Goal: Download file/media

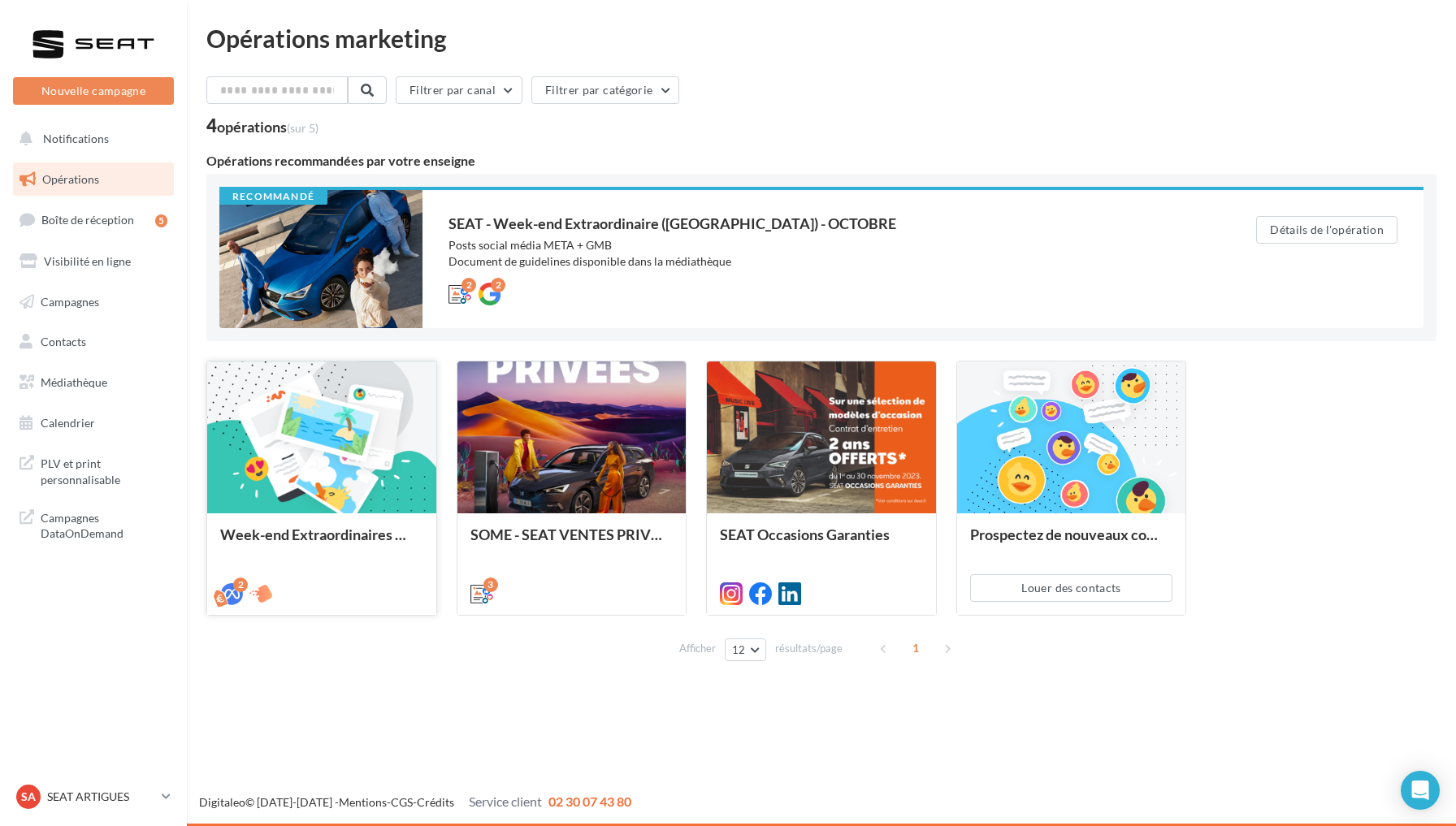
click at [328, 429] on div at bounding box center [322, 438] width 229 height 154
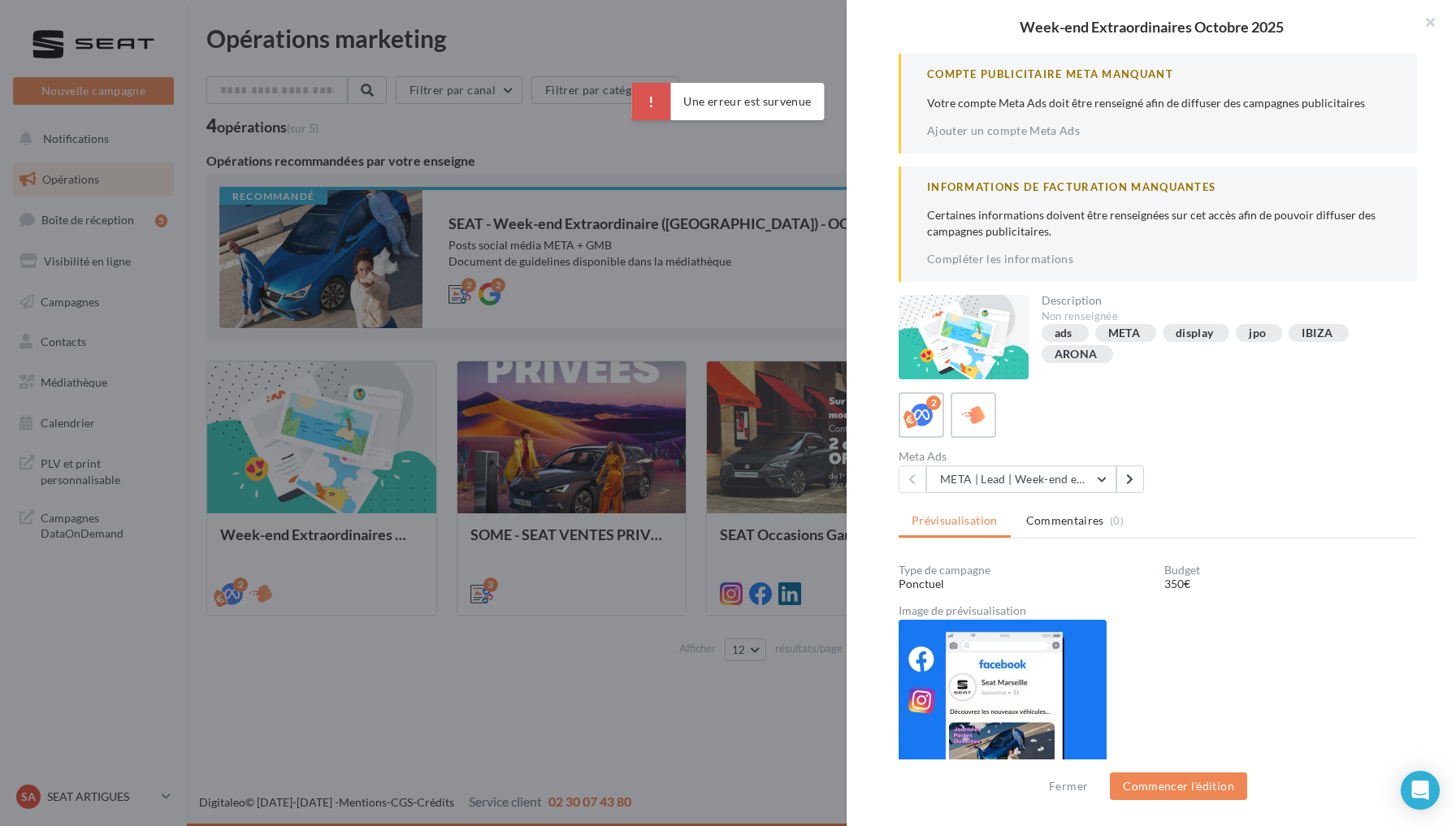
click at [715, 331] on div at bounding box center [728, 413] width 1456 height 826
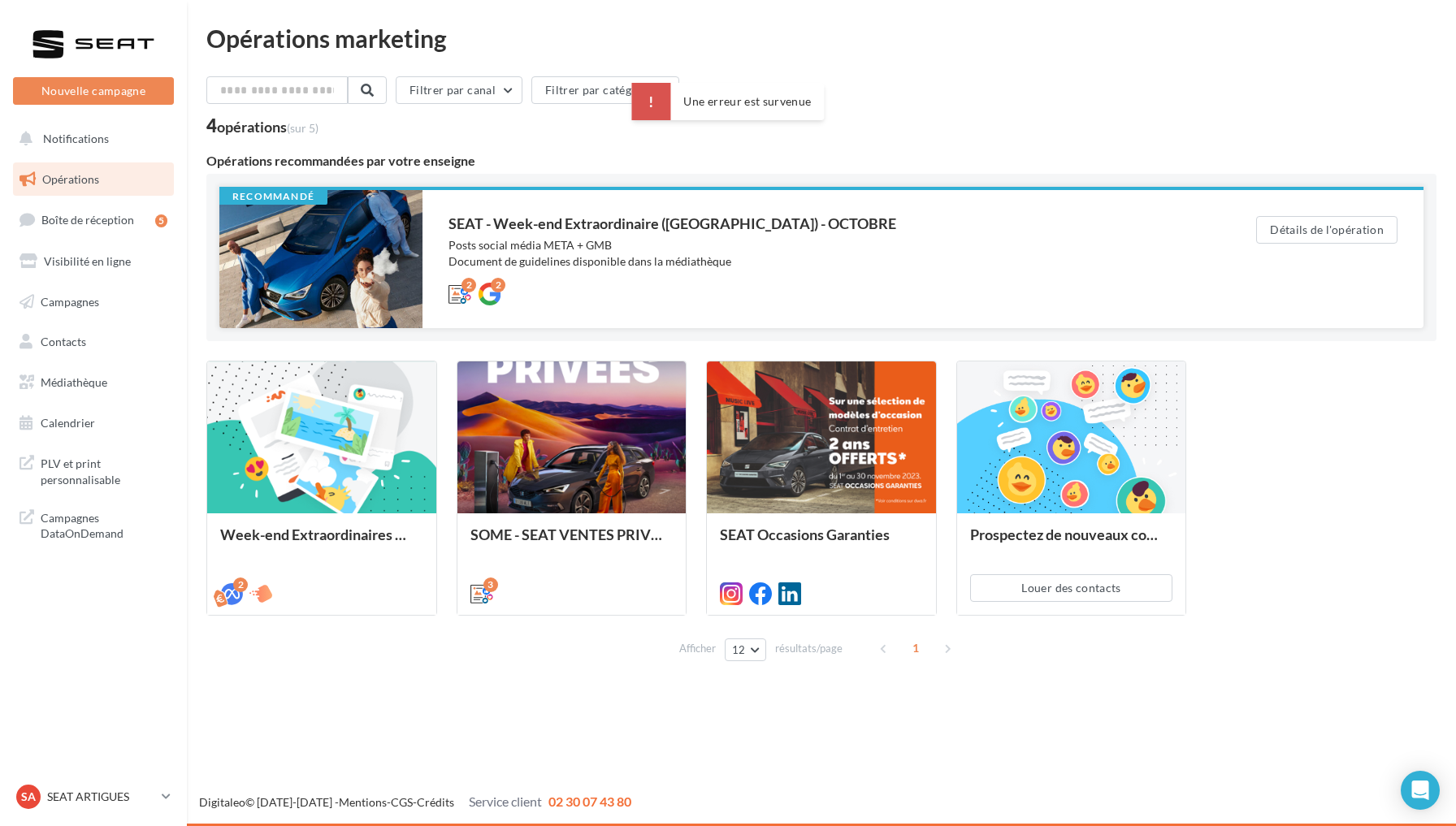
click at [332, 261] on div at bounding box center [321, 258] width 203 height 138
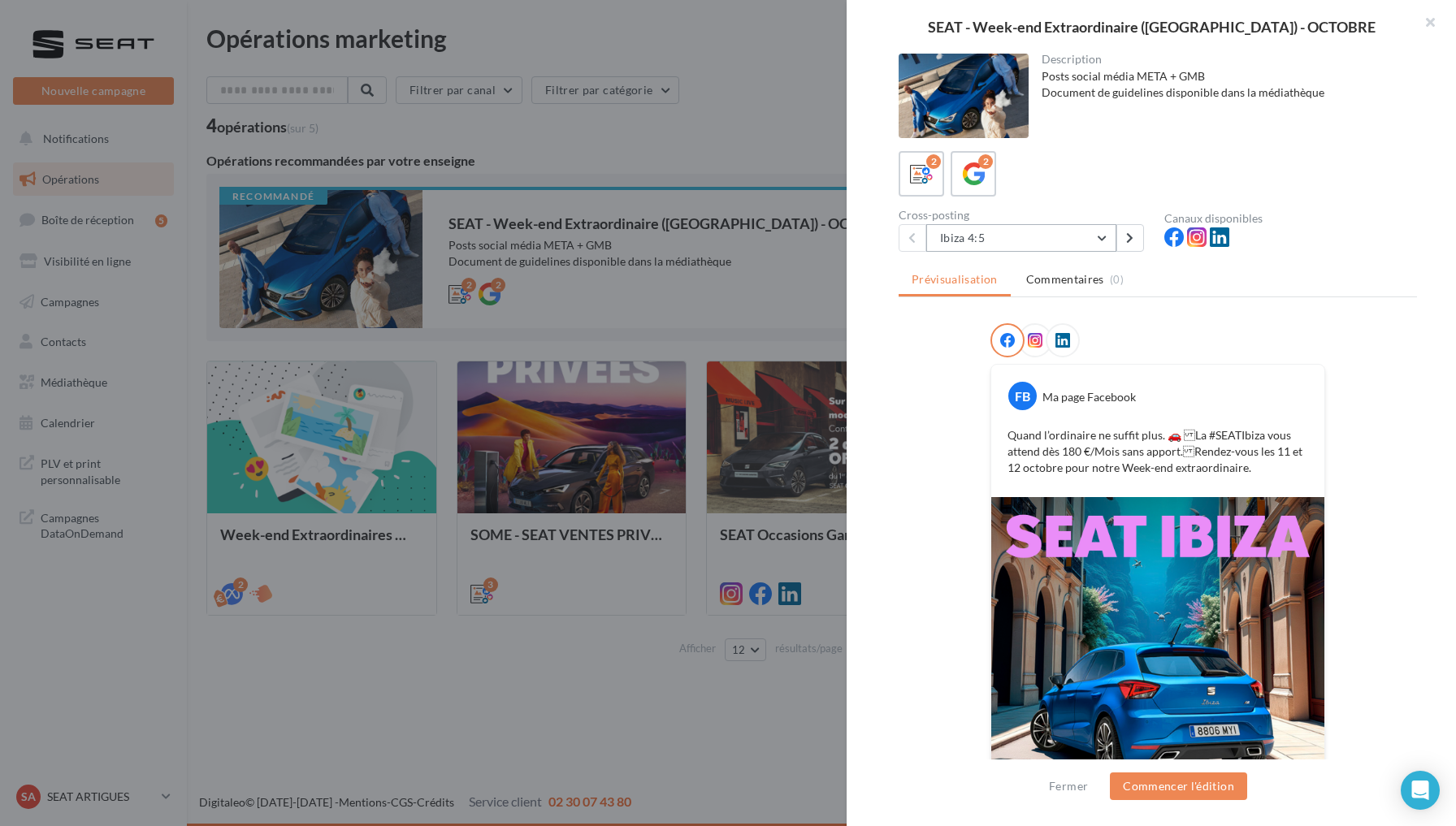
click at [1102, 236] on button "Ibiza 4:5" at bounding box center [1022, 237] width 190 height 27
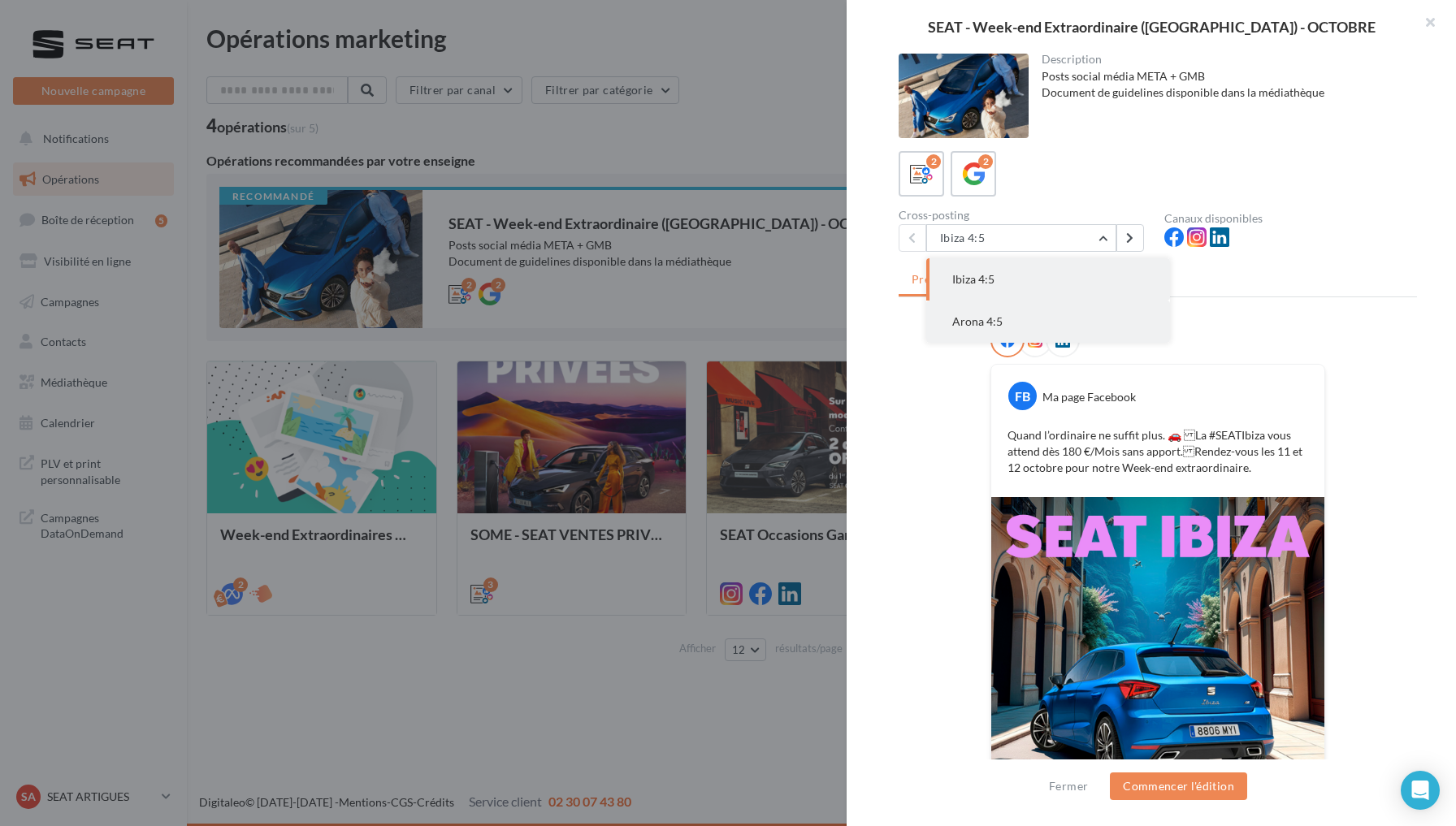
click at [1063, 310] on button "Arona 4:5" at bounding box center [1048, 322] width 244 height 42
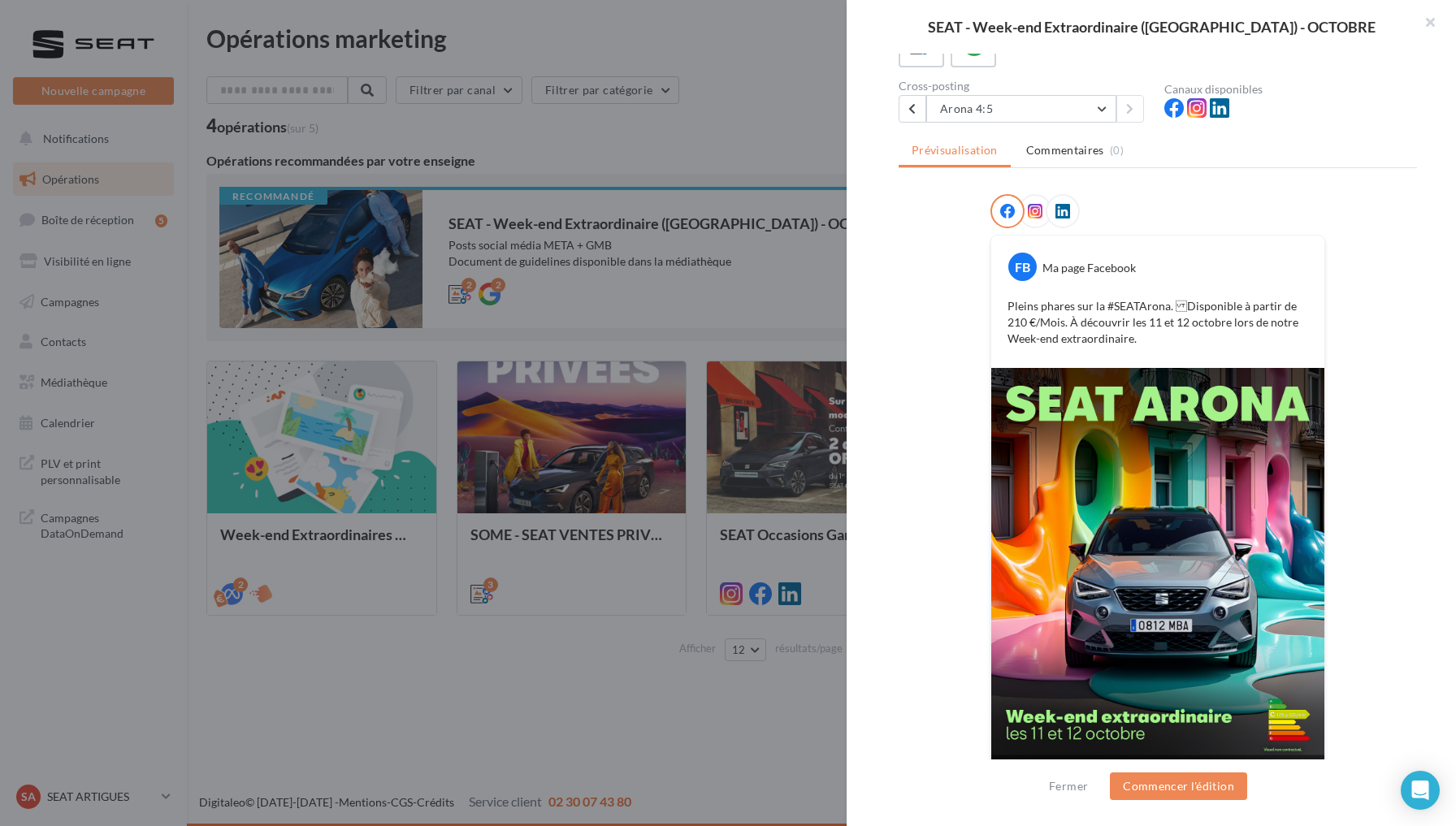
scroll to position [113, 0]
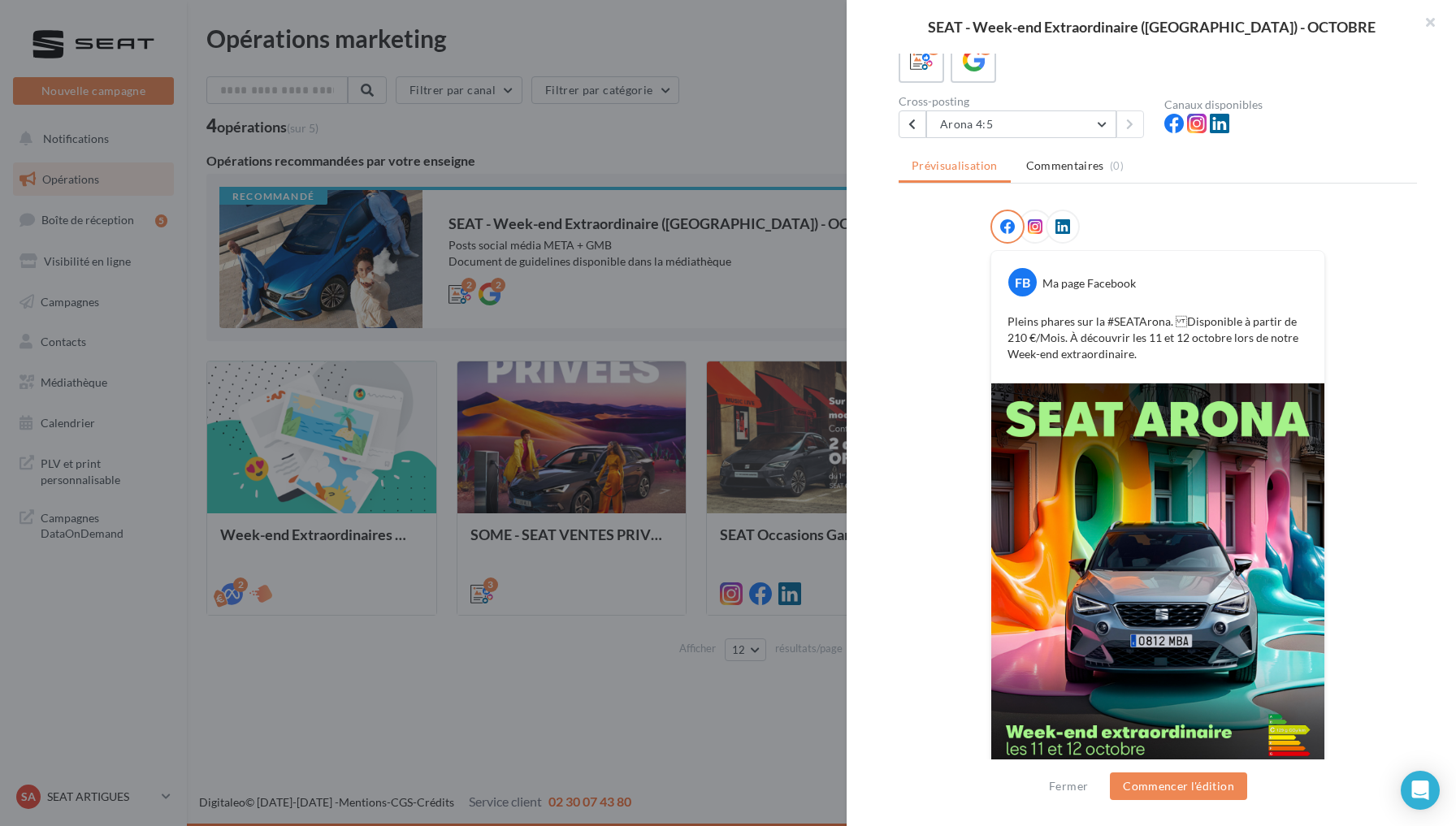
click at [396, 685] on div at bounding box center [728, 413] width 1456 height 826
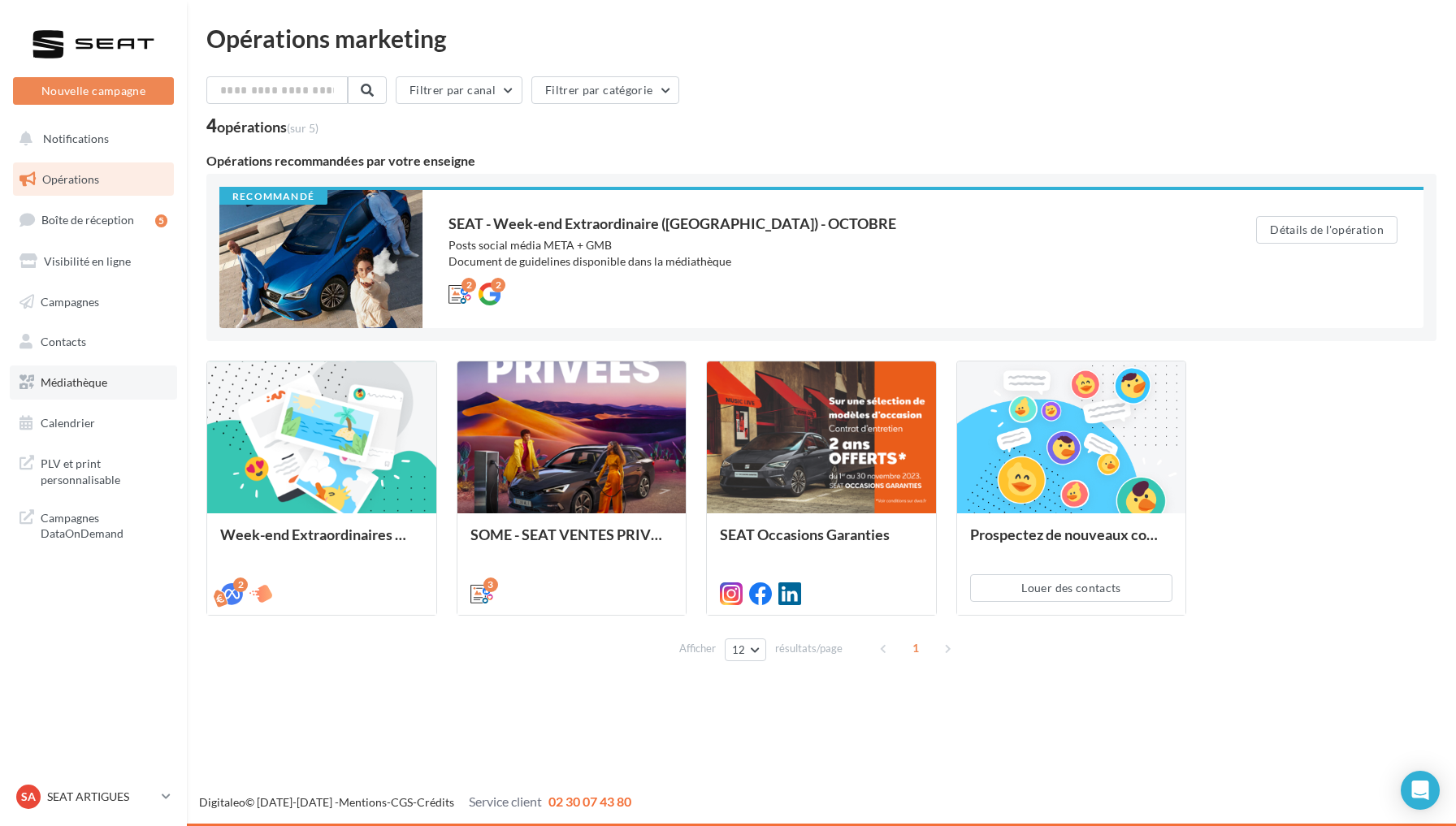
click at [127, 382] on link "Médiathèque" at bounding box center [93, 382] width 167 height 34
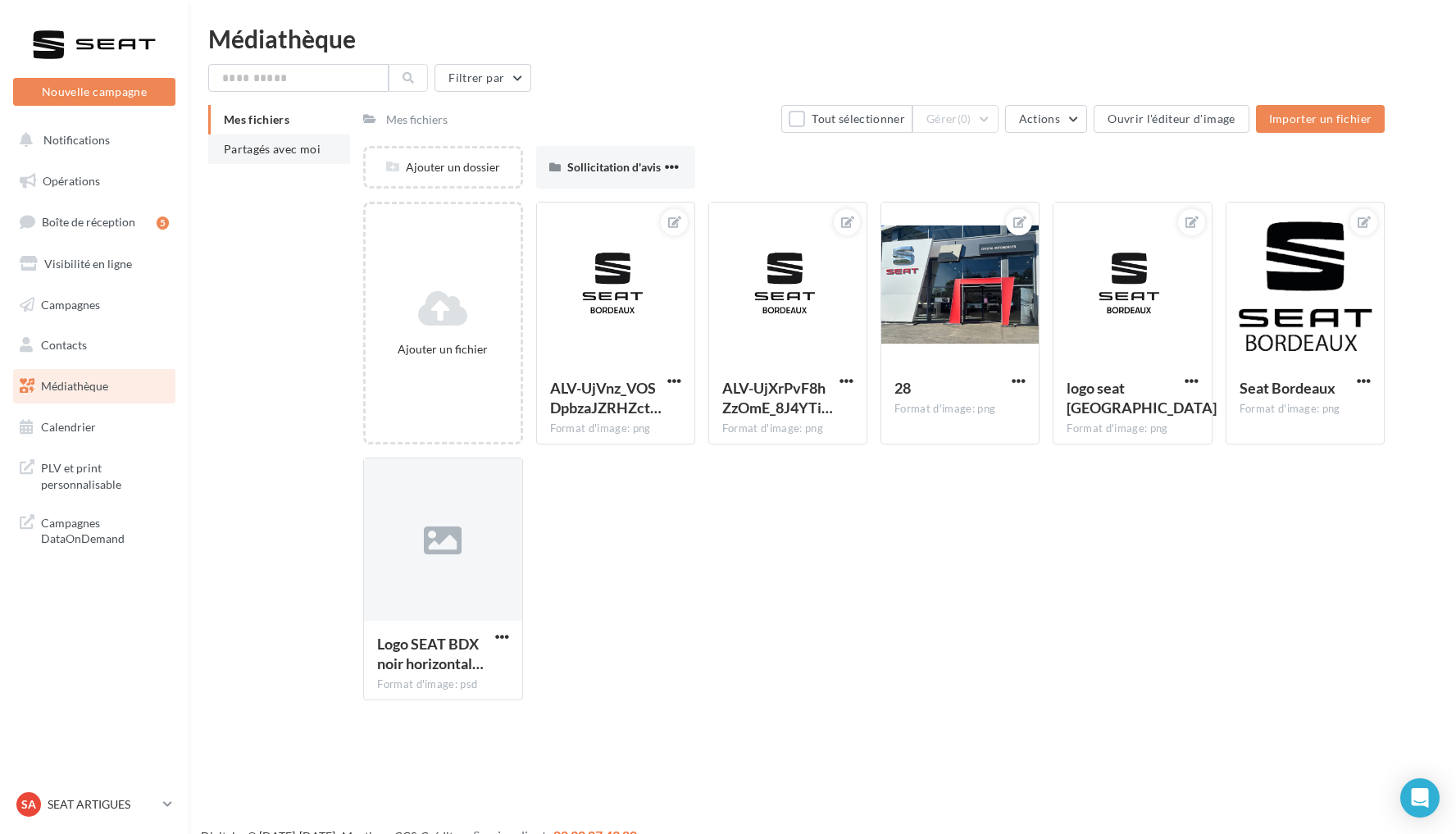
click at [302, 138] on li "Partagés avec moi" at bounding box center [279, 149] width 142 height 29
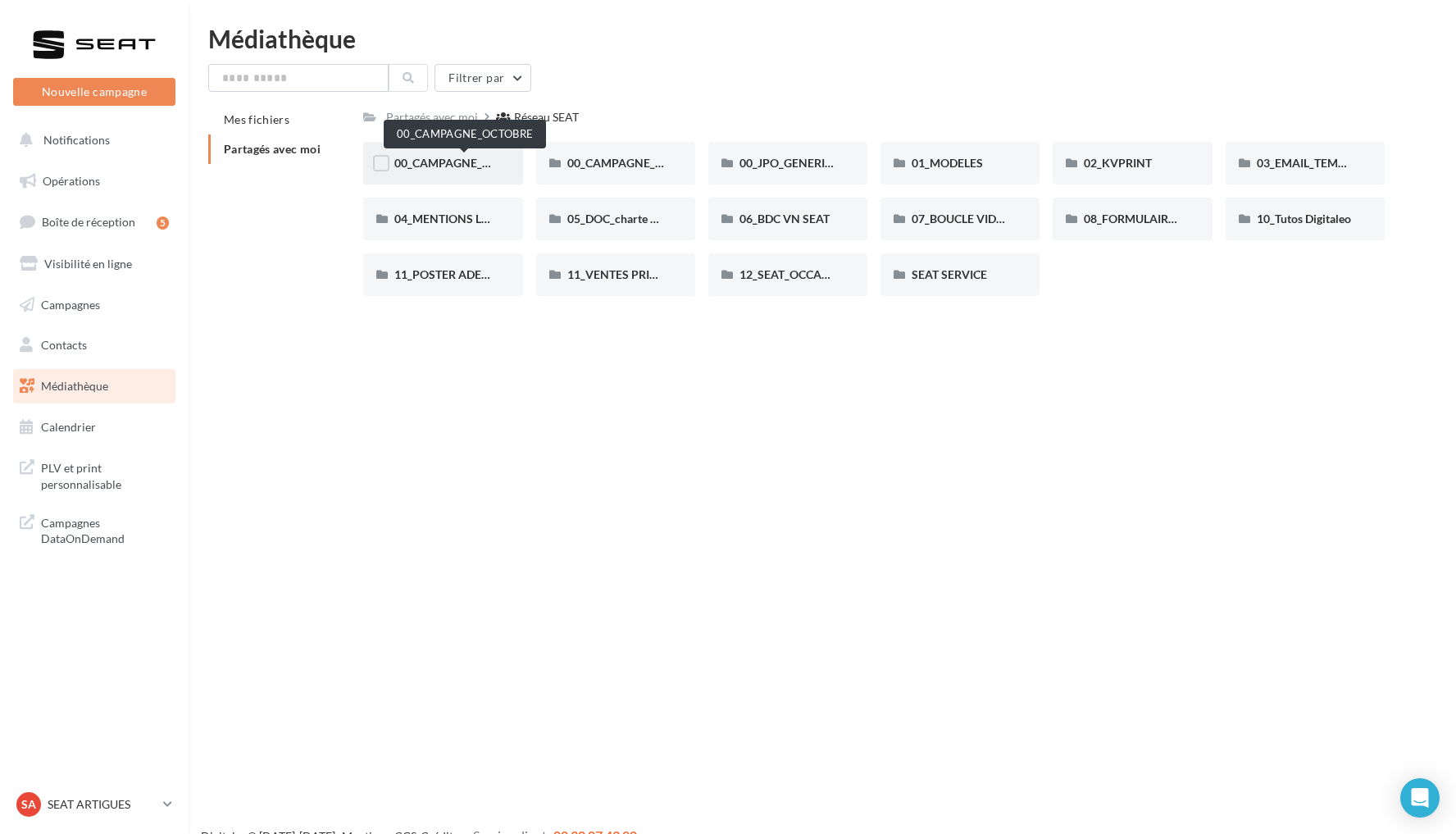
click at [462, 168] on span "00_CAMPAGNE_OCTOBRE" at bounding box center [465, 163] width 140 height 14
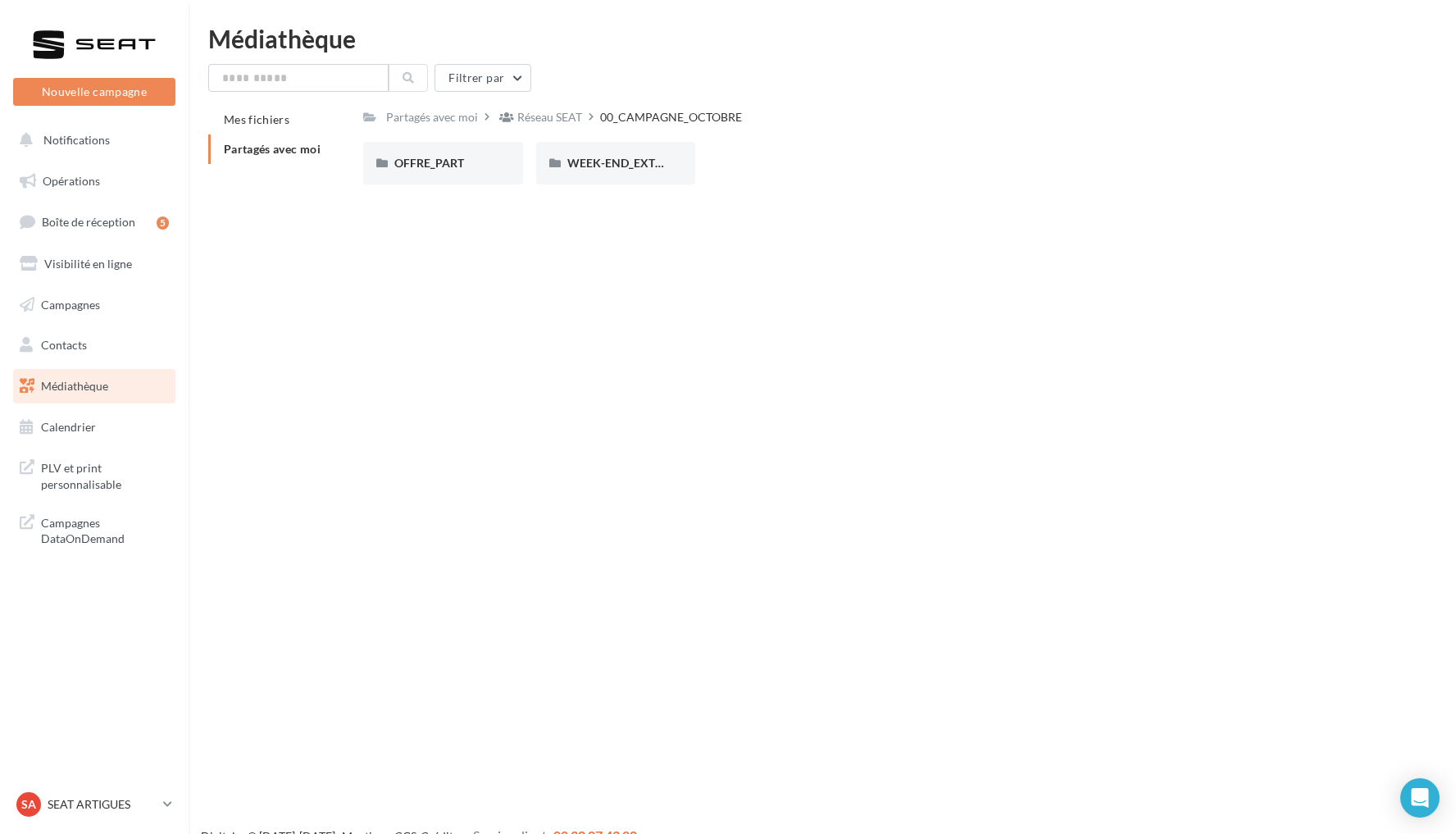
click at [462, 168] on span "OFFRE_PART" at bounding box center [429, 163] width 70 height 14
click at [695, 129] on div "00_CAMPAGNE_OCTOBRE" at bounding box center [674, 116] width 148 height 24
click at [634, 165] on span "WEEK-END_EXTRAORDINAIRE" at bounding box center [650, 163] width 166 height 14
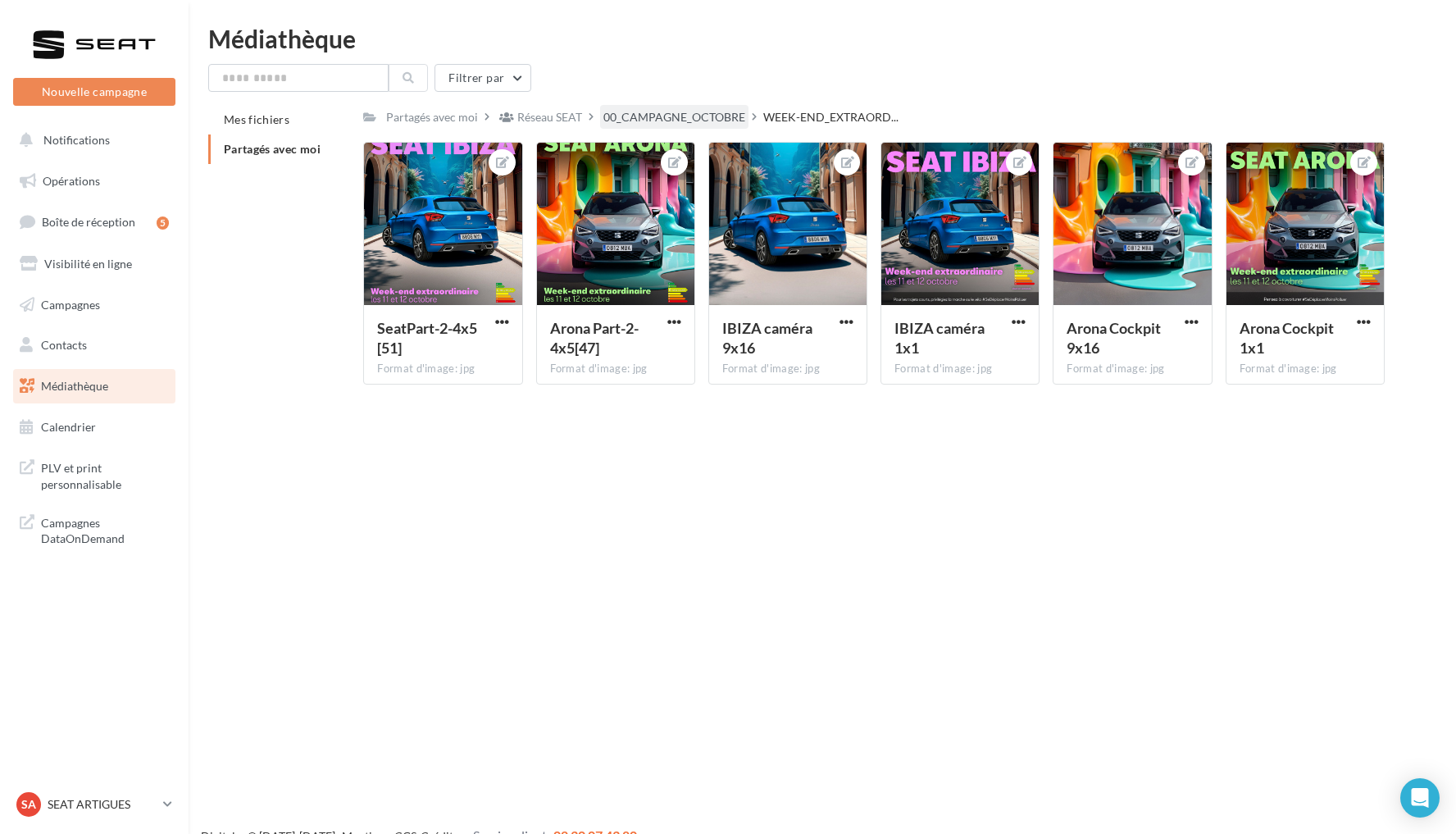
click at [689, 115] on div "00_CAMPAGNE_OCTOBRE" at bounding box center [674, 117] width 142 height 16
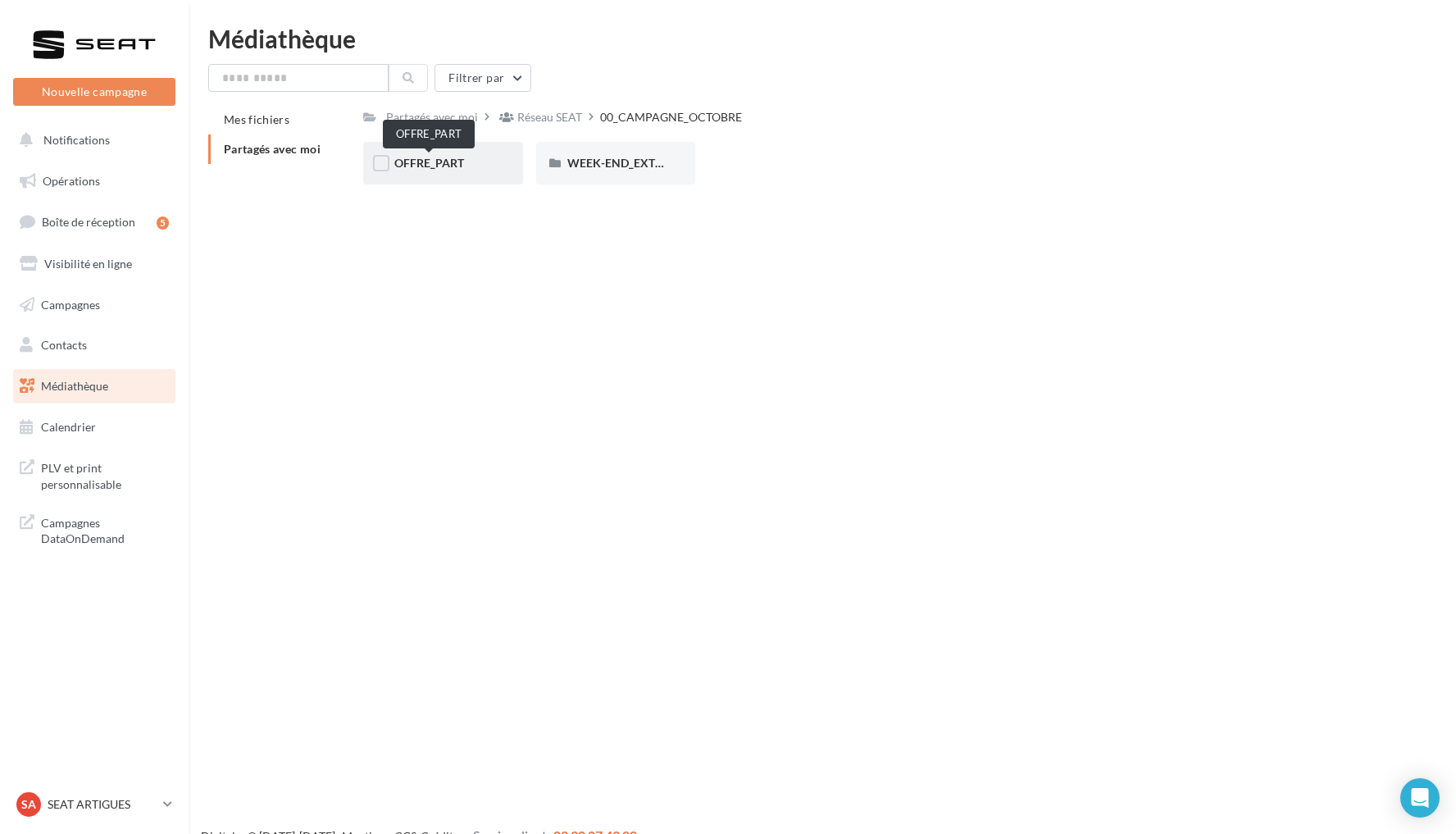
click at [412, 167] on span "OFFRE_PART" at bounding box center [429, 163] width 70 height 14
click at [612, 169] on div "IBIZA" at bounding box center [615, 163] width 97 height 16
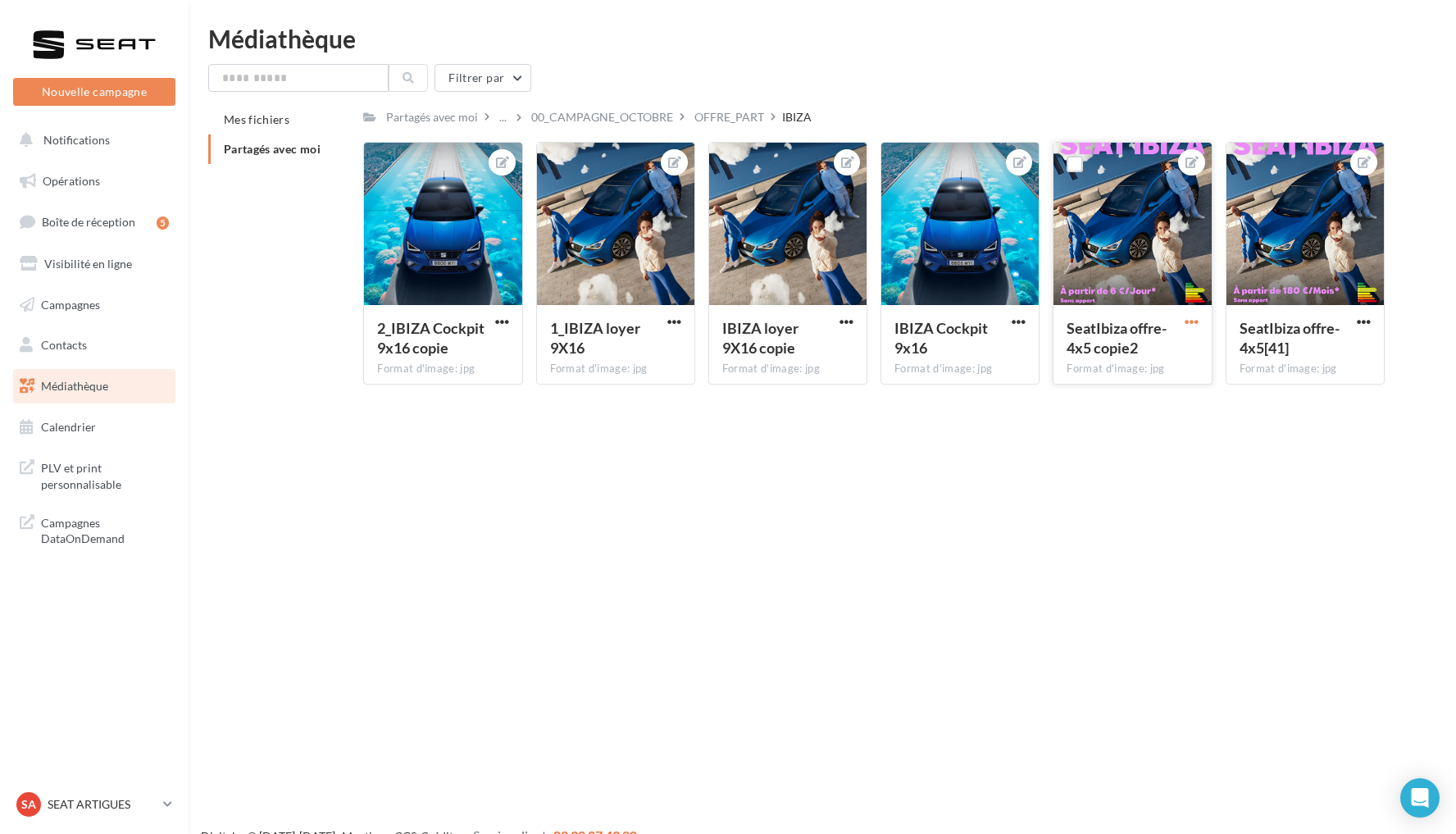
click at [1189, 320] on span "button" at bounding box center [1192, 322] width 14 height 14
click at [1115, 396] on button "Télécharger" at bounding box center [1115, 397] width 173 height 43
click at [738, 116] on div "OFFRE_PART" at bounding box center [729, 117] width 70 height 16
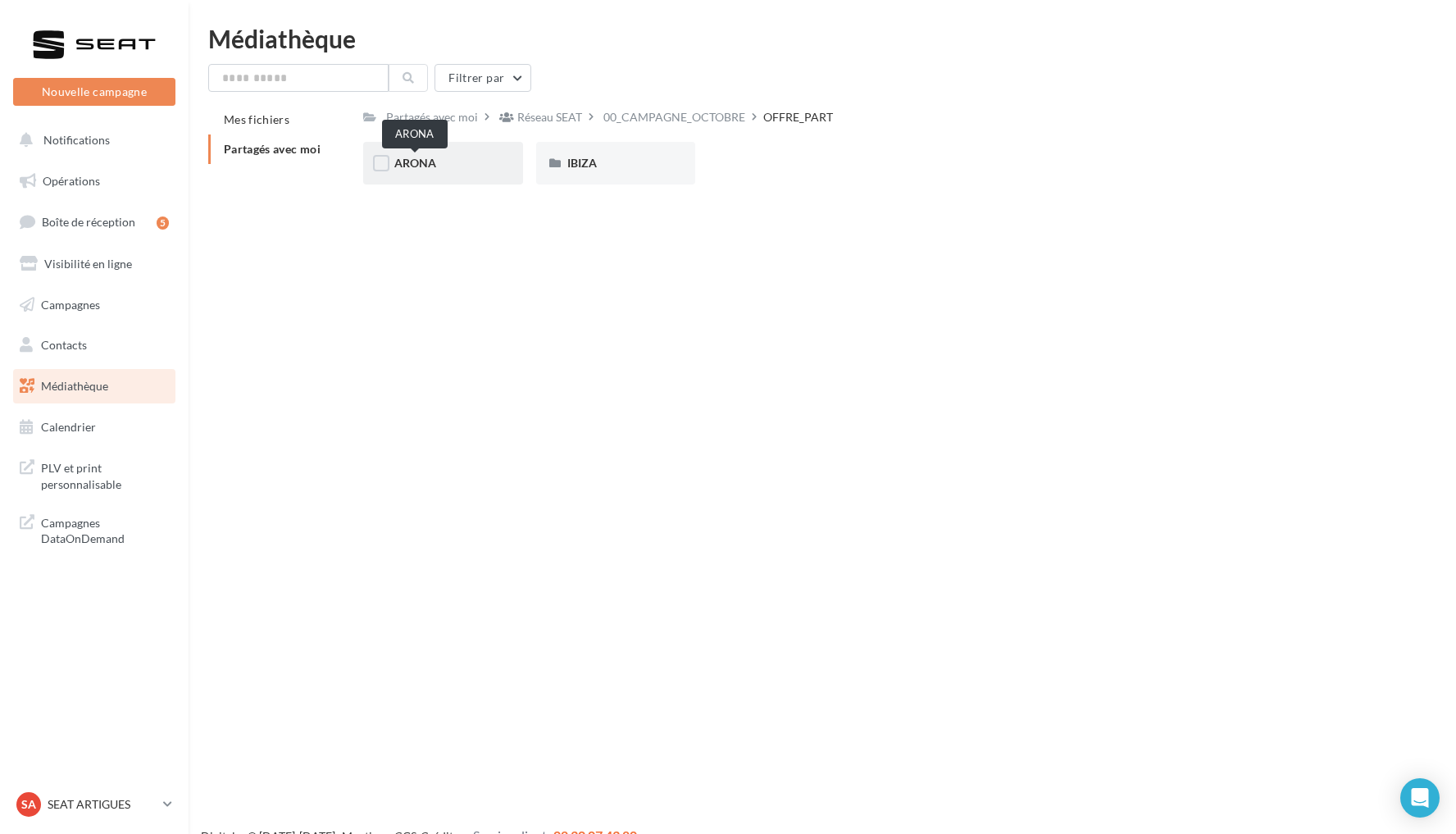
click at [428, 169] on span "ARONA" at bounding box center [415, 163] width 42 height 14
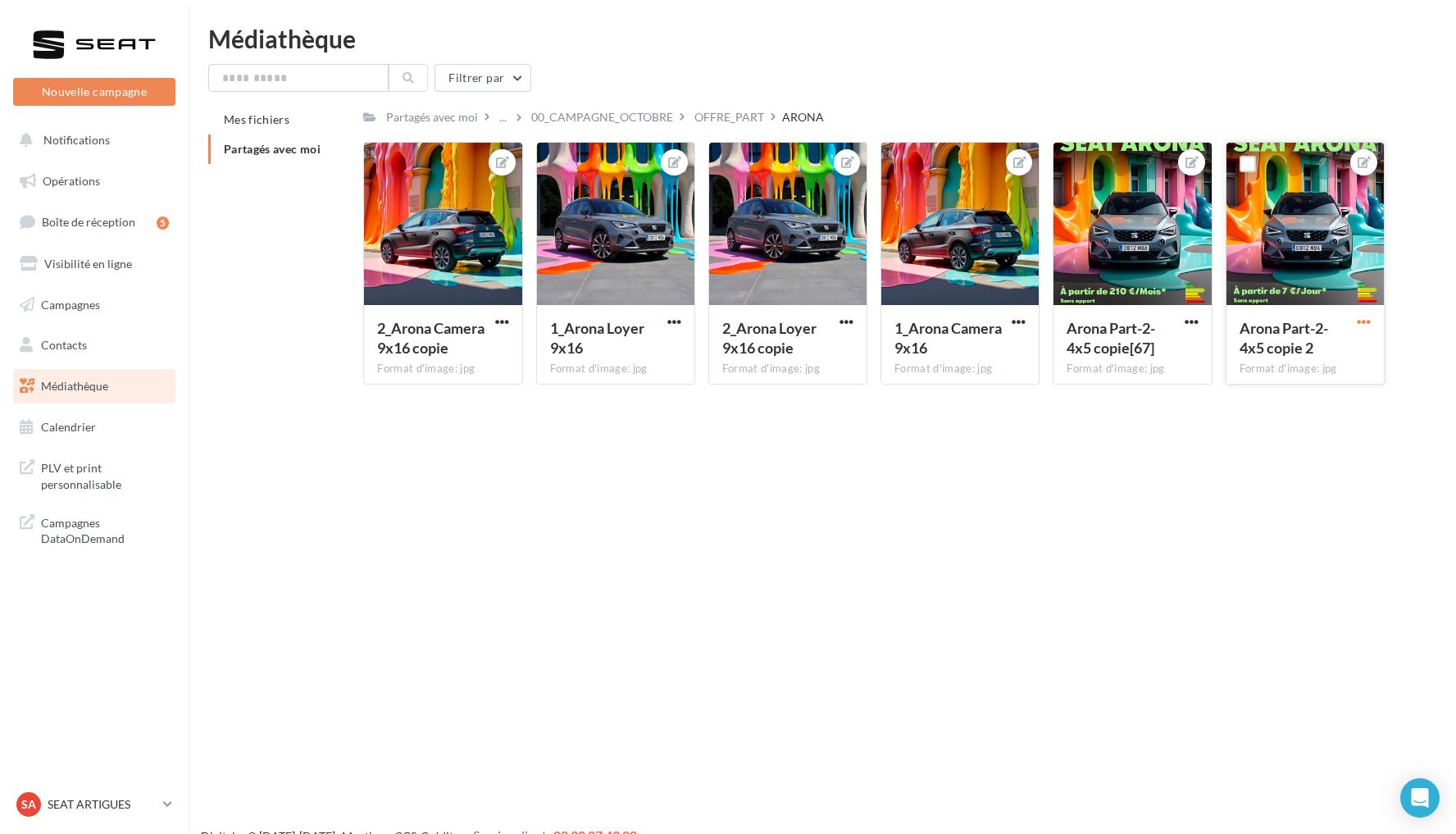
click at [1358, 327] on span "button" at bounding box center [1364, 322] width 14 height 14
click at [1288, 385] on button "Télécharger" at bounding box center [1287, 397] width 173 height 43
click at [93, 793] on div "SA SEAT ARTIGUES SEAT-ARTIGUES" at bounding box center [86, 805] width 140 height 25
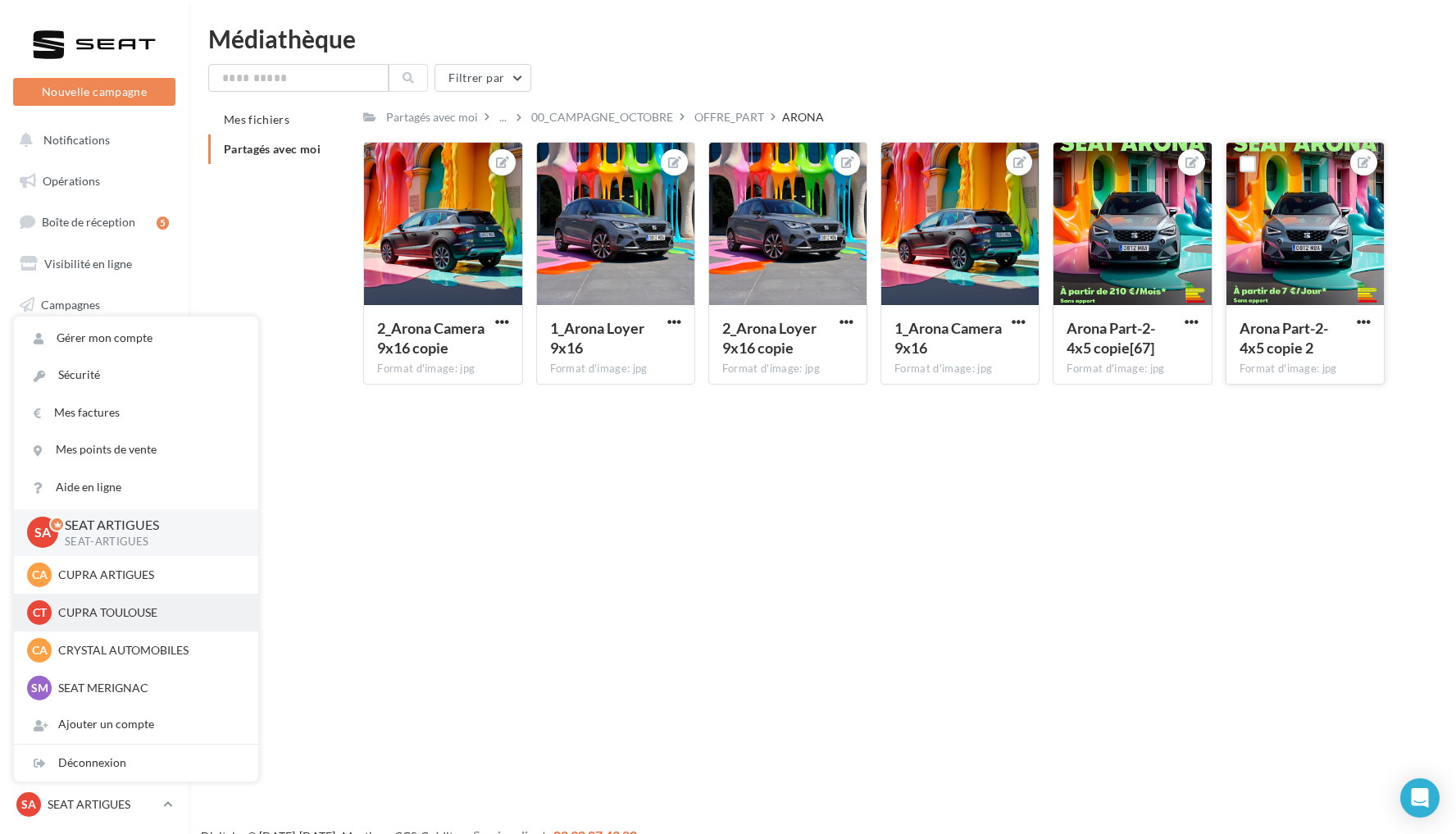
scroll to position [19, 0]
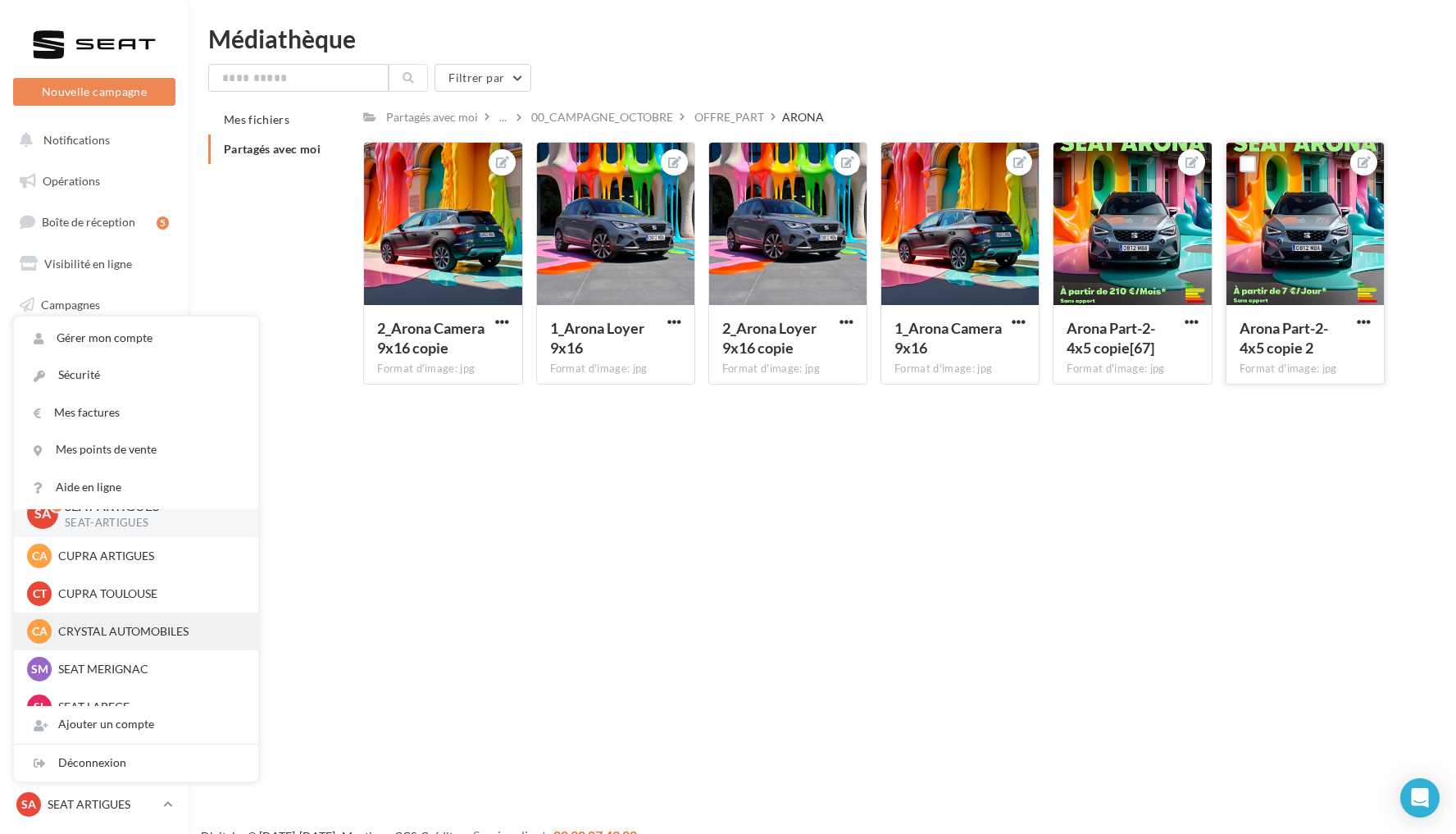
click at [125, 633] on p "CRYSTAL AUTOMOBILES" at bounding box center [148, 632] width 180 height 16
